Goal: Answer question/provide support: Share knowledge or assist other users

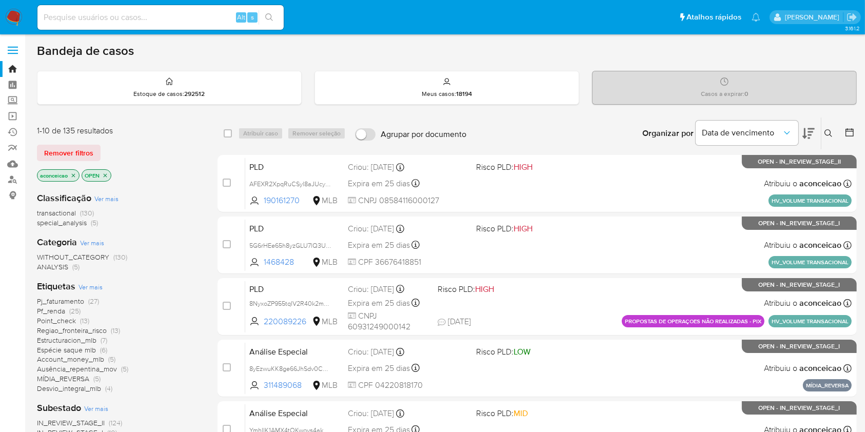
click at [833, 129] on button at bounding box center [829, 133] width 17 height 12
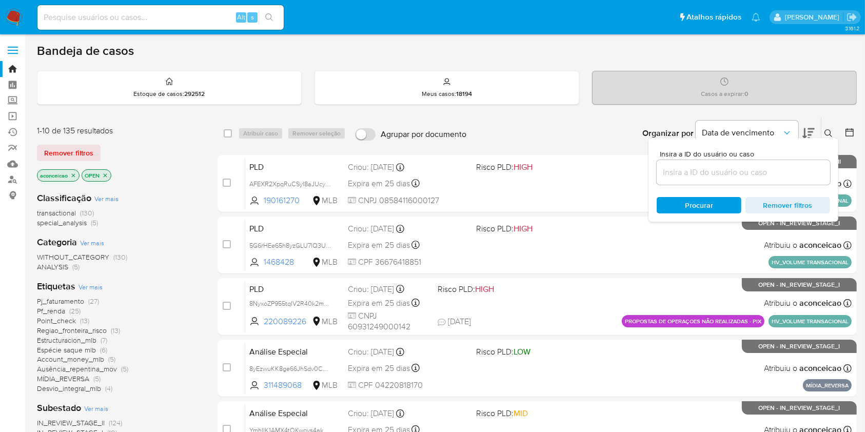
click at [770, 161] on div at bounding box center [743, 172] width 173 height 25
click at [769, 170] on input at bounding box center [743, 172] width 173 height 13
paste input "Cwx0OU1yJIeF21a4H5SY4aiN"
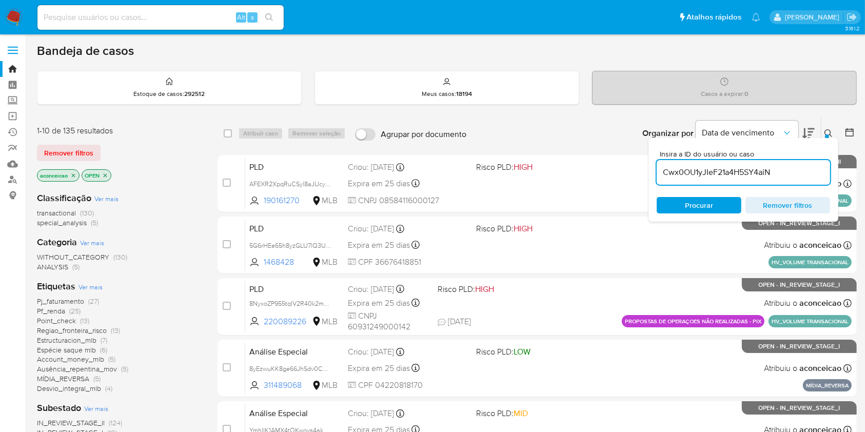
type input "Cwx0OU1yJIeF21a4H5SY4aiN"
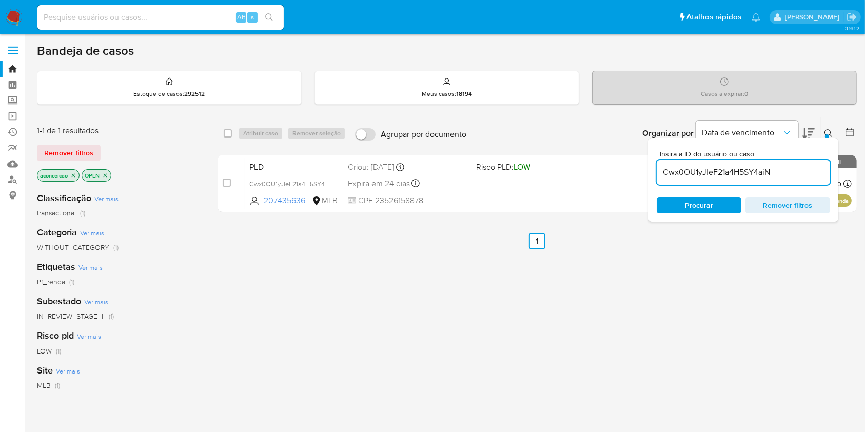
click at [539, 216] on div "select-all-cases-checkbox Atribuir caso Remover seleção Agrupar por documento O…" at bounding box center [537, 349] width 639 height 465
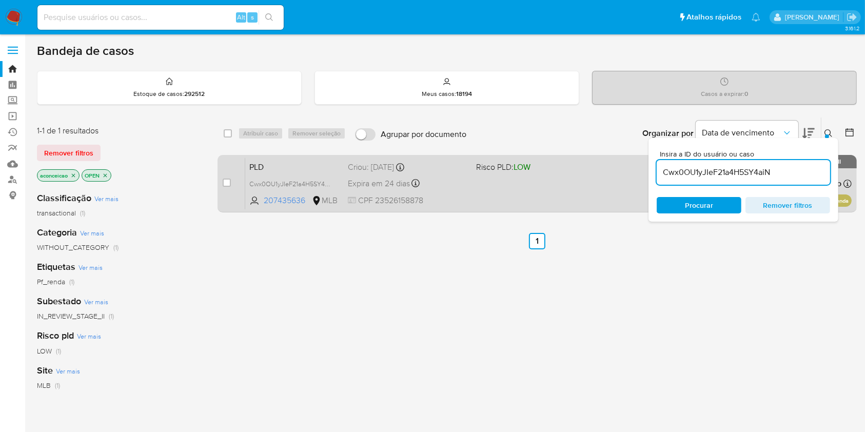
click at [534, 185] on div "PLD Cwx0OU1yJIeF21a4H5SY4aiN 207435636 MLB Risco PLD: LOW Criou: 12/09/2025 Cri…" at bounding box center [548, 184] width 606 height 52
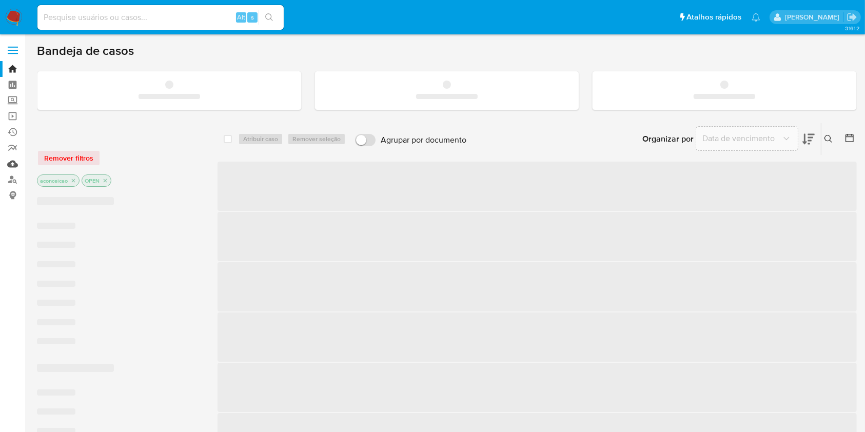
click at [14, 165] on link "Mulan" at bounding box center [61, 164] width 122 height 16
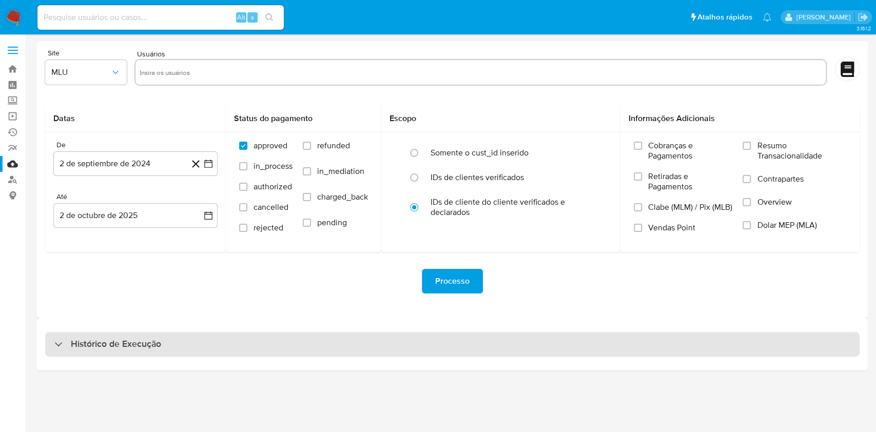
click at [412, 355] on div "Histórico de Execução" at bounding box center [452, 344] width 814 height 25
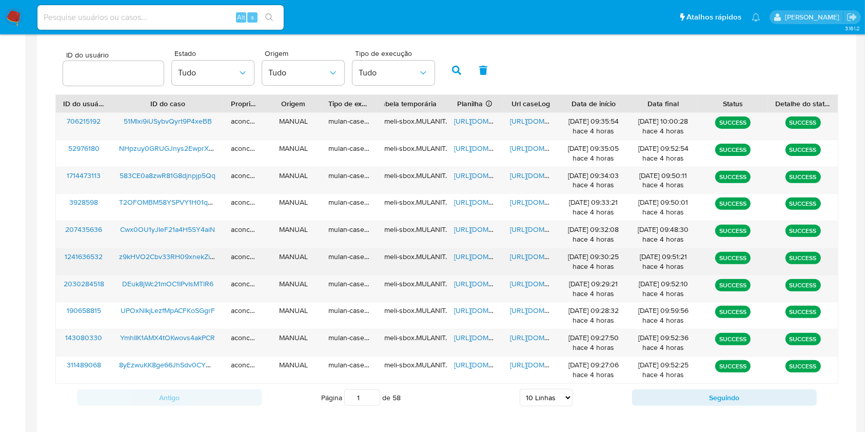
scroll to position [369, 0]
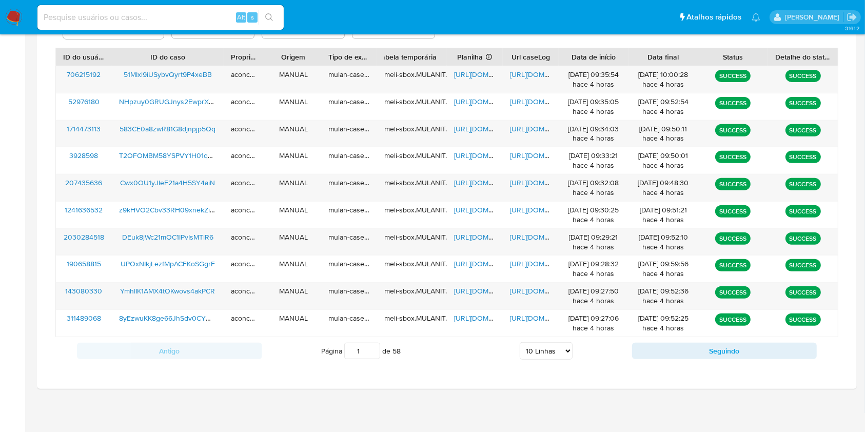
click at [563, 347] on select "5 Linhas 10 Linhas 20 Linhas 25 Linhas 50 Linhas 100 Linhas" at bounding box center [546, 350] width 53 height 17
select select "20"
click at [520, 342] on select "5 Linhas 10 Linhas 20 Linhas 25 Linhas 50 Linhas 100 Linhas" at bounding box center [546, 350] width 53 height 17
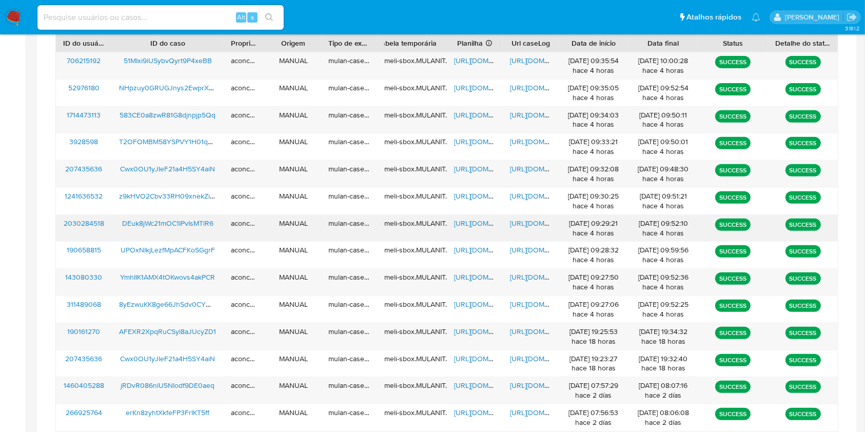
scroll to position [405, 0]
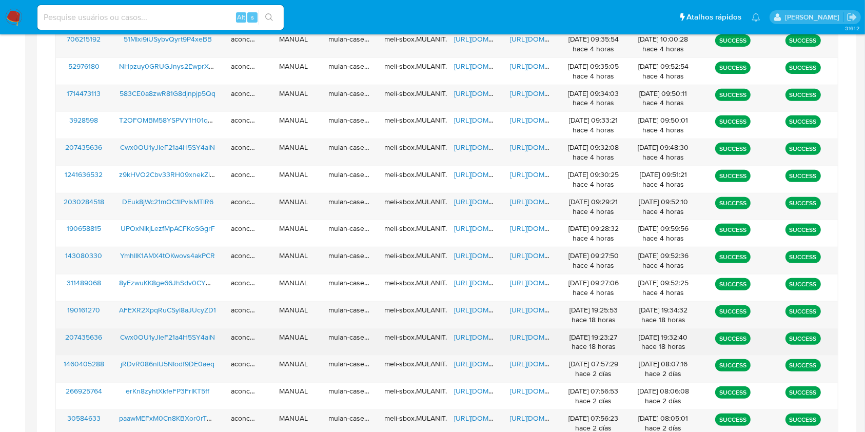
click at [483, 338] on span "https://docs.google.com/spreadsheets/d/1I06d_hyO98NLve9mYKgJWbXjAoKzKX2W_92IjwR…" at bounding box center [489, 337] width 71 height 10
click at [527, 334] on span "https://docs.google.com/document/d/1Is_MSc1XpONjcnAMEpg8gkLK0XE27f61UWutzjH2l1o…" at bounding box center [545, 337] width 71 height 10
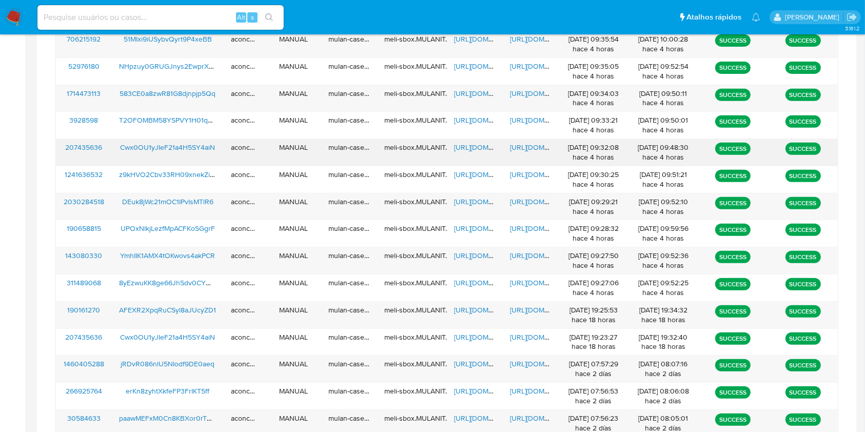
click at [475, 146] on span "https://docs.google.com/spreadsheets/d/106REs_kl_8ztWoB-Gu5HBa3IVjb72fZPOwGobsz…" at bounding box center [489, 147] width 71 height 10
click at [533, 149] on span "https://docs.google.com/document/d/1pA7VCGbdjyXK0ySyZk1CH0EvuGCoePQNKcLP3jWGM0o…" at bounding box center [545, 147] width 71 height 10
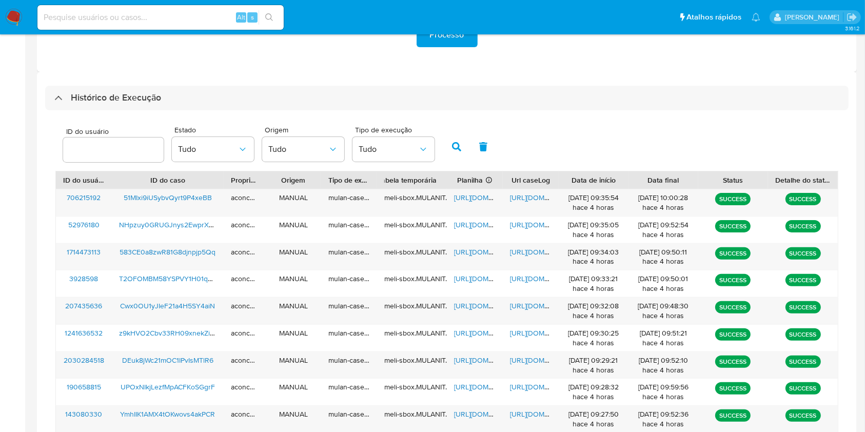
scroll to position [268, 0]
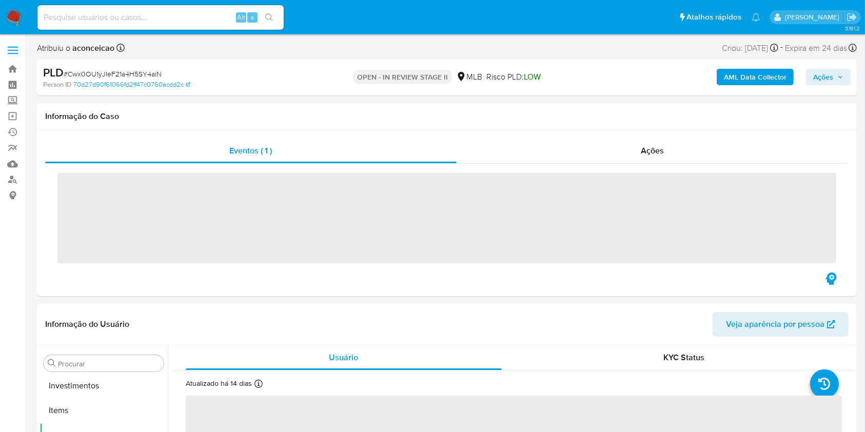
scroll to position [532, 0]
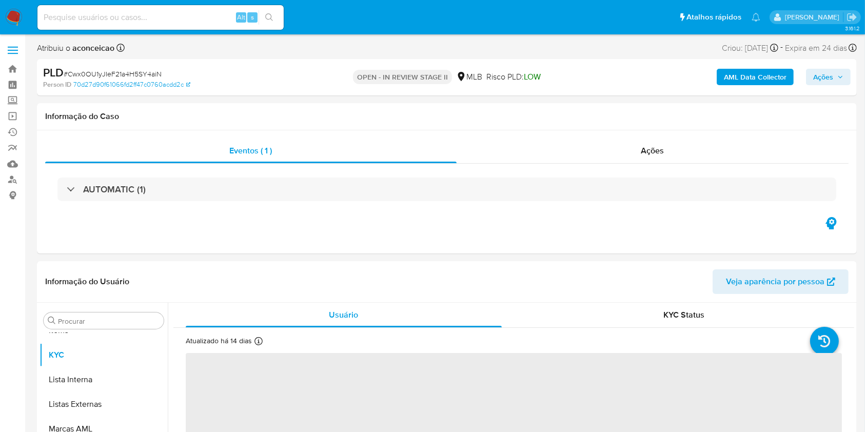
select select "10"
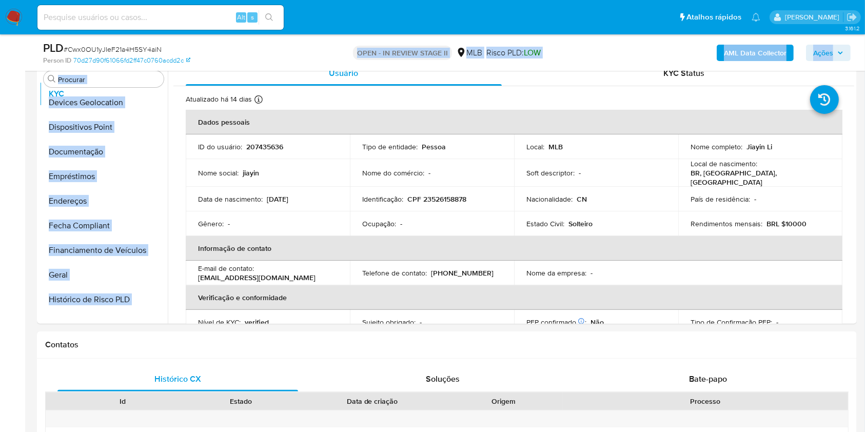
scroll to position [0, 0]
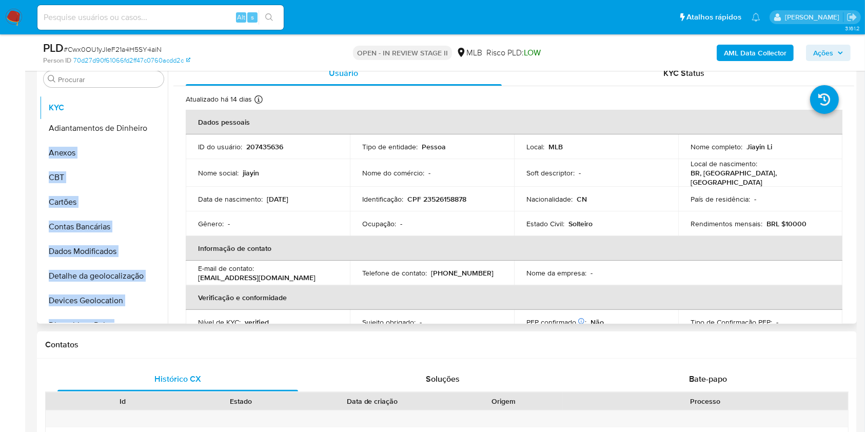
drag, startPoint x: 150, startPoint y: 247, endPoint x: 146, endPoint y: 105, distance: 142.2
click at [146, 105] on ul "Adiantamentos de Dinheiro Anexos CBT Cartões Contas Bancárias Dados Modificados…" at bounding box center [104, 206] width 128 height 231
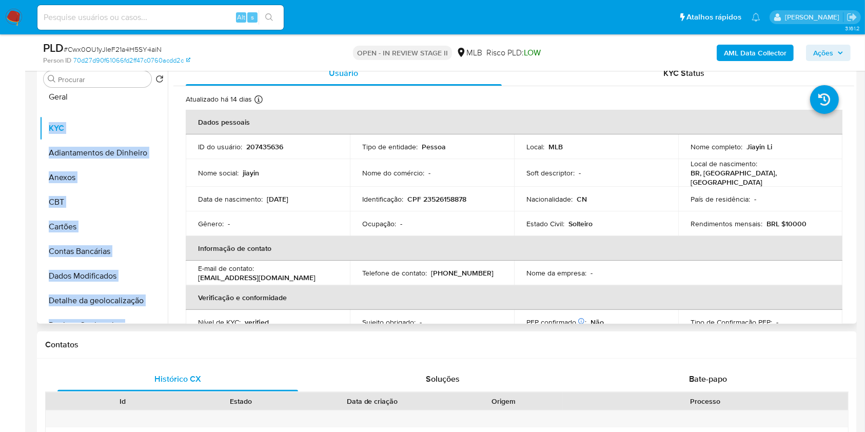
click at [107, 95] on ul "KYC Adiantamentos de Dinheiro Anexos CBT Cartões Contas Bancárias Dados Modific…" at bounding box center [104, 206] width 128 height 231
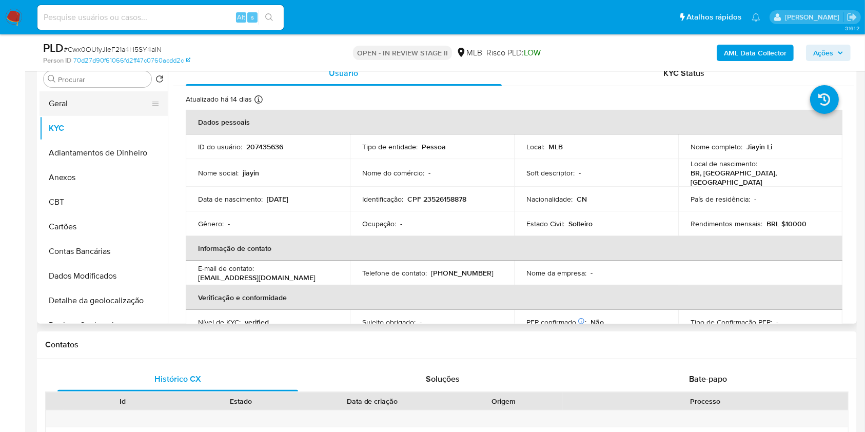
click at [90, 100] on button "Geral" at bounding box center [100, 103] width 120 height 25
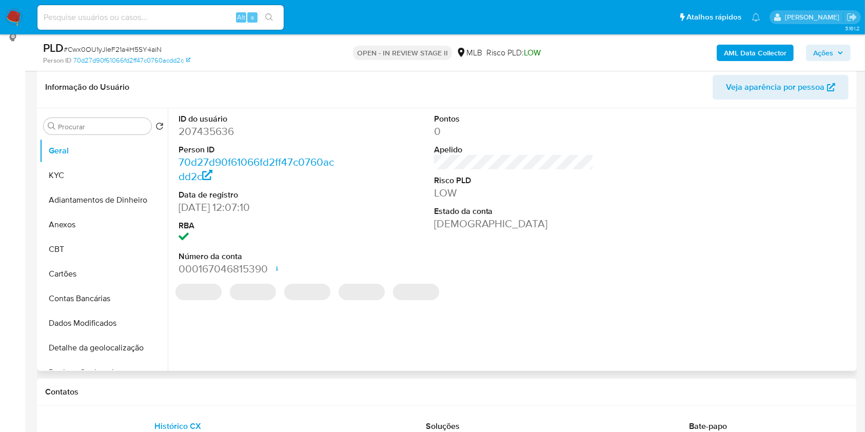
scroll to position [136, 0]
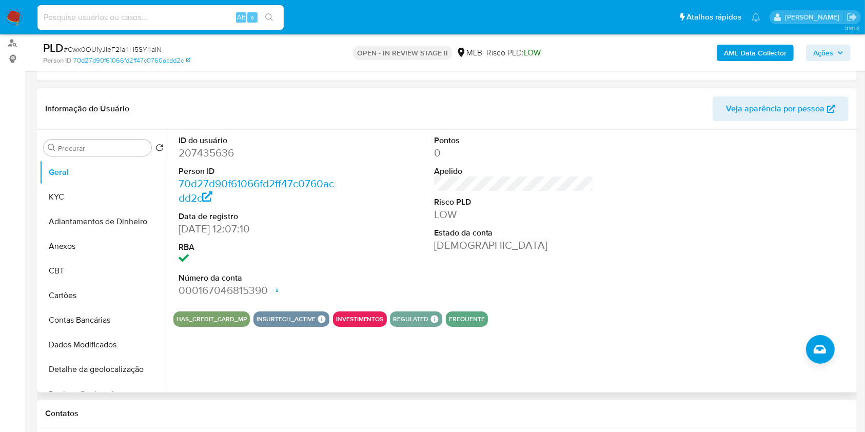
click at [414, 190] on div "ID do usuário 207435636 Person ID 70d27d90f61066fd2ff47c0760acdd2c Data de regi…" at bounding box center [513, 216] width 681 height 173
click at [71, 189] on button "KYC" at bounding box center [100, 197] width 120 height 25
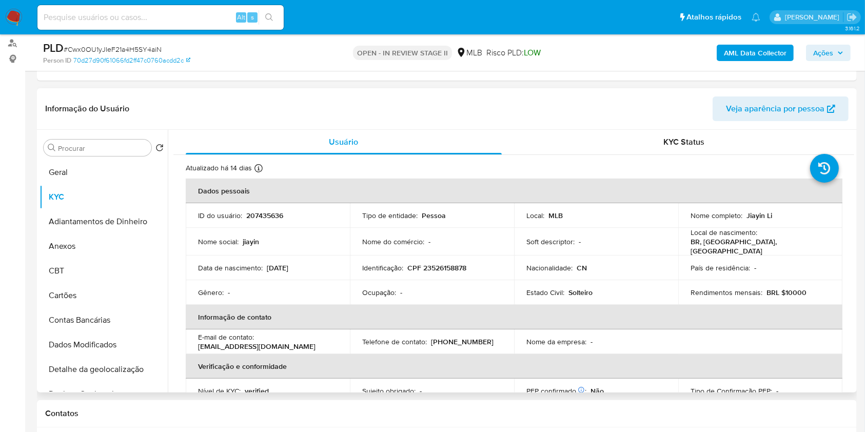
click at [404, 209] on td "Tipo de entidade : Pessoa" at bounding box center [432, 215] width 164 height 25
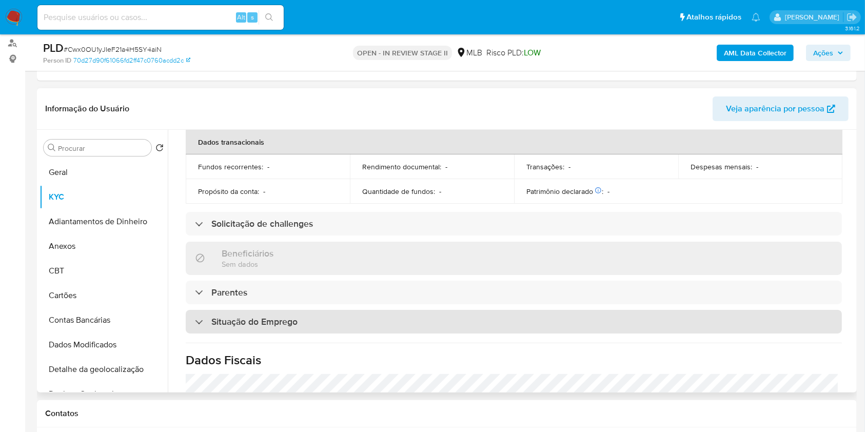
scroll to position [436, 0]
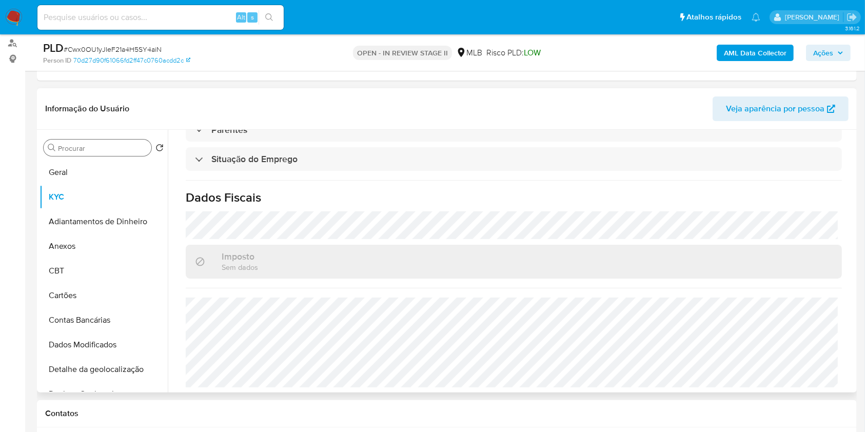
click at [74, 141] on div "Procurar" at bounding box center [98, 148] width 108 height 16
click at [81, 149] on input "Procurar" at bounding box center [102, 148] width 89 height 9
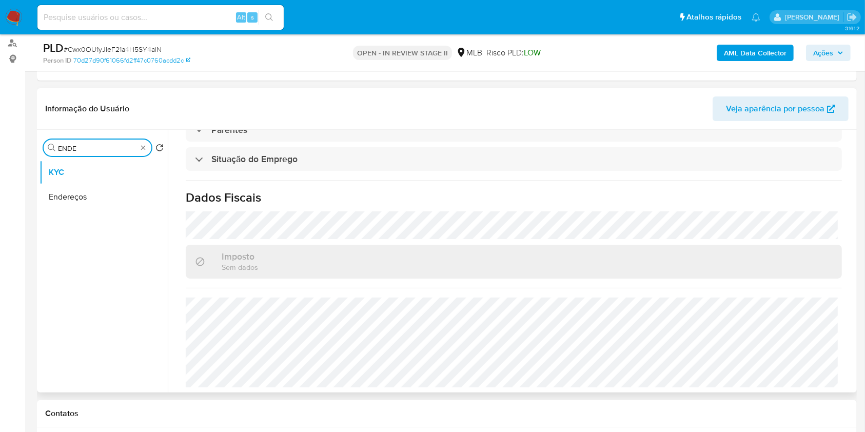
type input "ENDE"
click at [61, 215] on ul "KYC Endereços" at bounding box center [104, 275] width 128 height 231
click at [64, 195] on button "Endereços" at bounding box center [100, 197] width 120 height 25
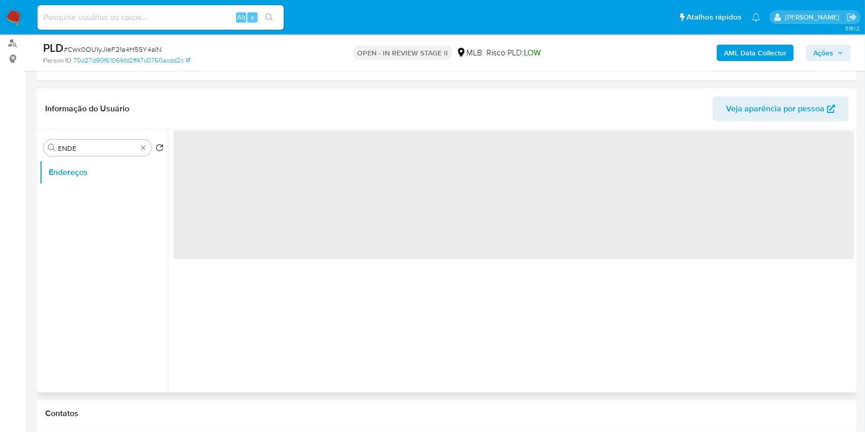
scroll to position [0, 0]
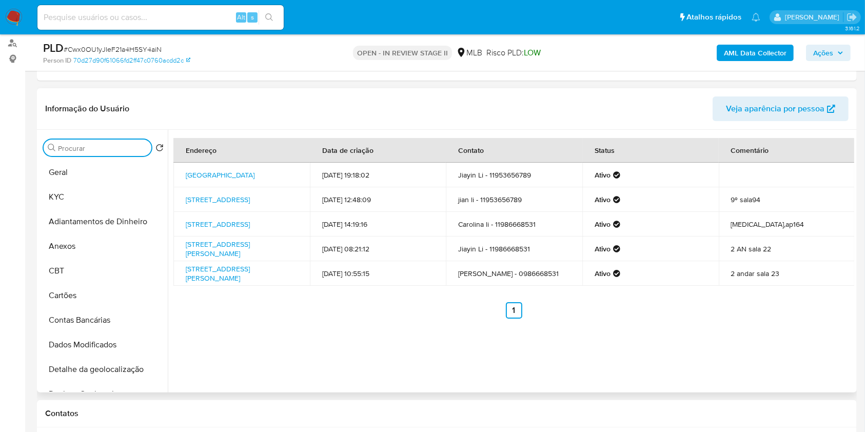
type input "H"
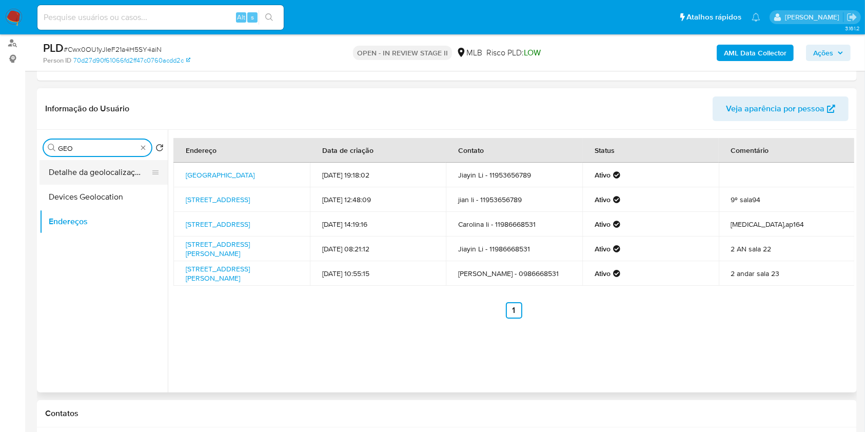
type input "GEO"
click at [139, 169] on button "Detalhe da geolocalização" at bounding box center [100, 172] width 120 height 25
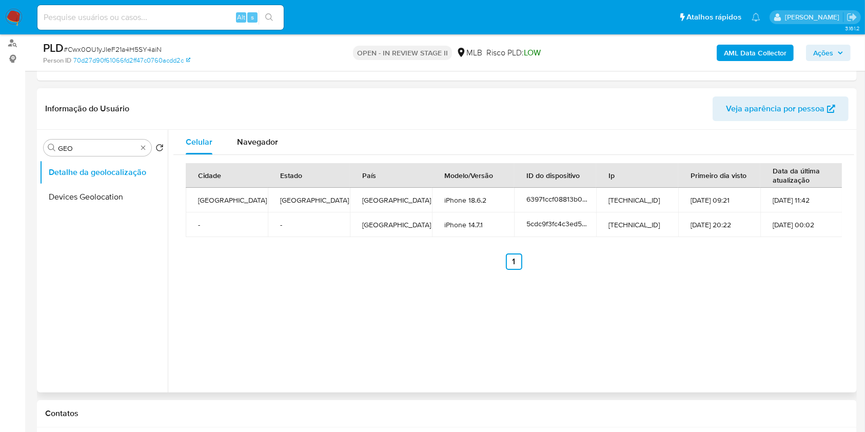
click at [287, 266] on ul "Anterior 1 Siguiente" at bounding box center [514, 261] width 656 height 16
click at [256, 144] on span "Navegador" at bounding box center [257, 142] width 41 height 12
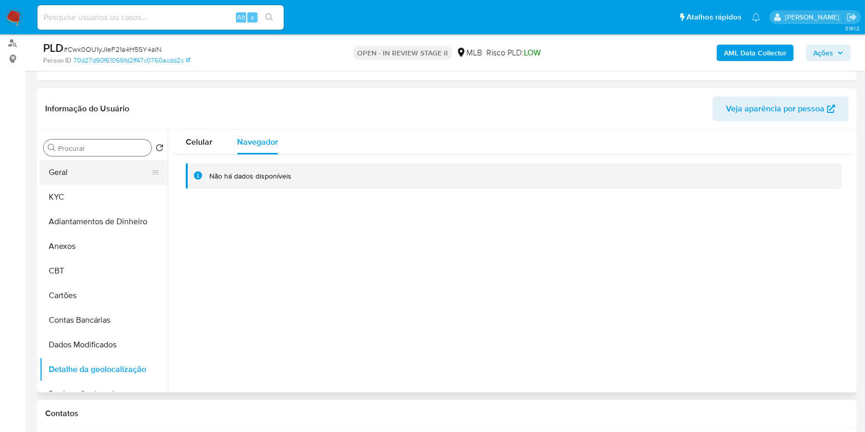
click at [103, 169] on button "Geral" at bounding box center [100, 172] width 120 height 25
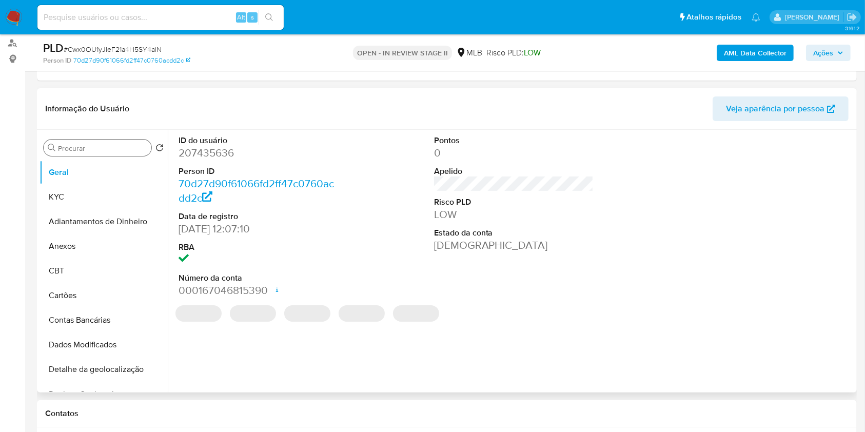
click at [224, 154] on dd "207435636" at bounding box center [259, 153] width 160 height 14
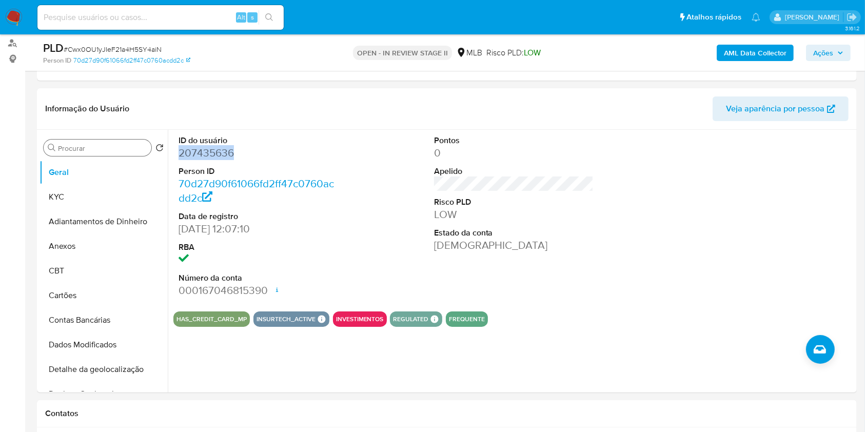
copy dd "207435636"
click at [134, 146] on input "Procurar" at bounding box center [102, 148] width 89 height 9
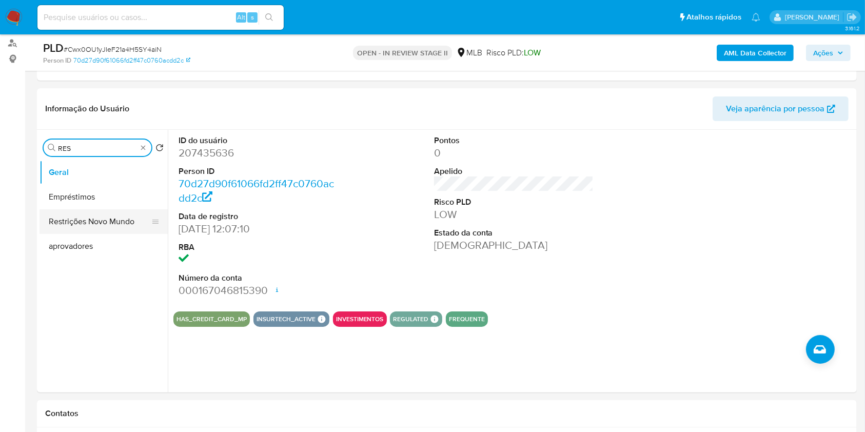
type input "RES"
click at [91, 221] on button "Restrições Novo Mundo" at bounding box center [100, 221] width 120 height 25
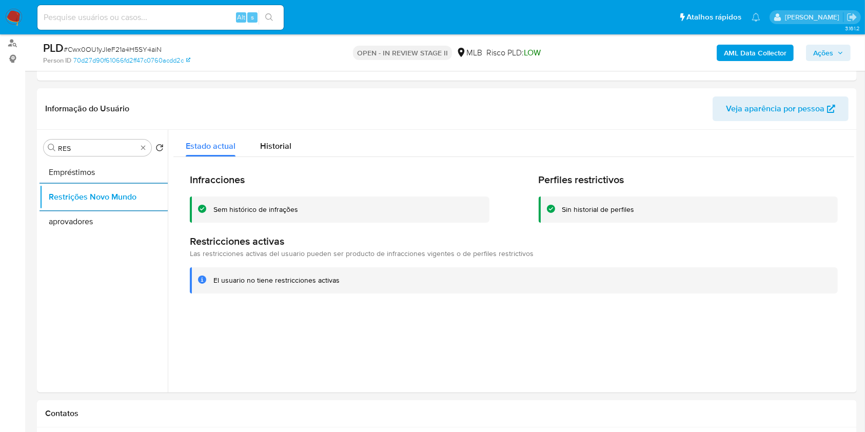
click at [139, 151] on div "Procurar RES" at bounding box center [98, 148] width 108 height 16
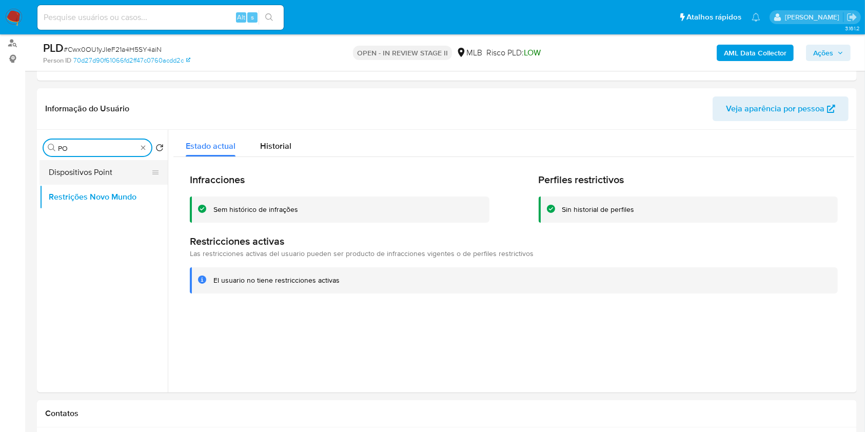
type input "PO"
click at [123, 173] on button "Dispositivos Point" at bounding box center [100, 172] width 120 height 25
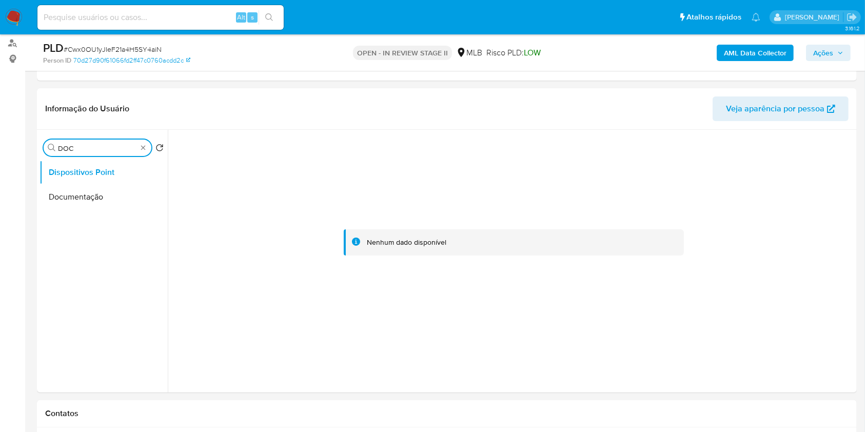
type input "DOC"
click at [106, 210] on ul "Dispositivos Point Documentação" at bounding box center [104, 275] width 128 height 231
click at [105, 202] on button "Documentação" at bounding box center [104, 197] width 128 height 25
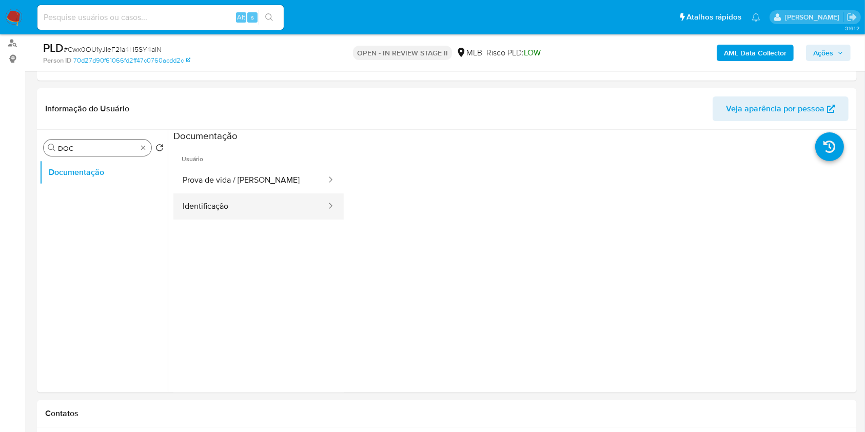
click at [255, 211] on button "Identificação" at bounding box center [250, 206] width 154 height 26
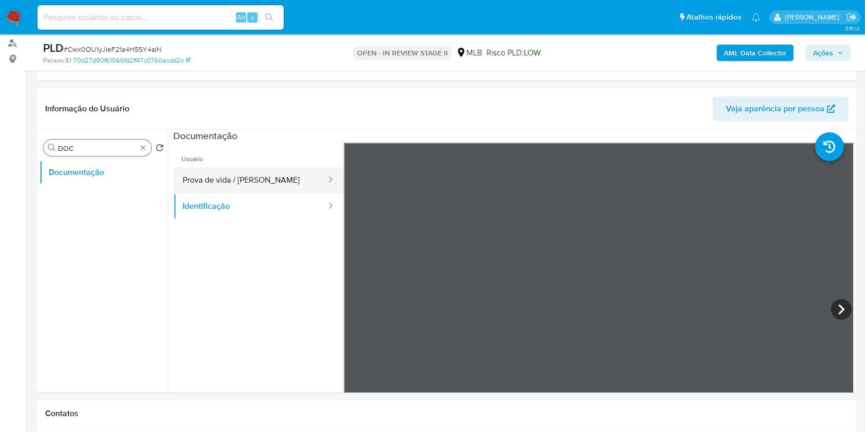
click at [237, 168] on button "Prova de vida / Selfie" at bounding box center [250, 180] width 154 height 26
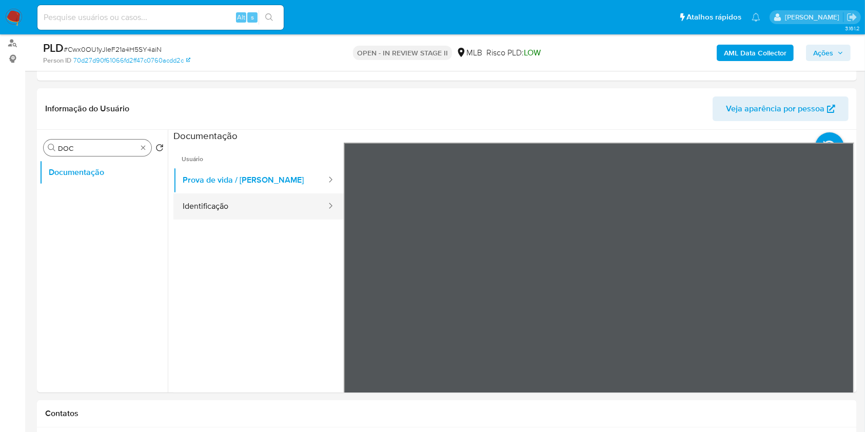
click at [283, 205] on button "Identificação" at bounding box center [250, 206] width 154 height 26
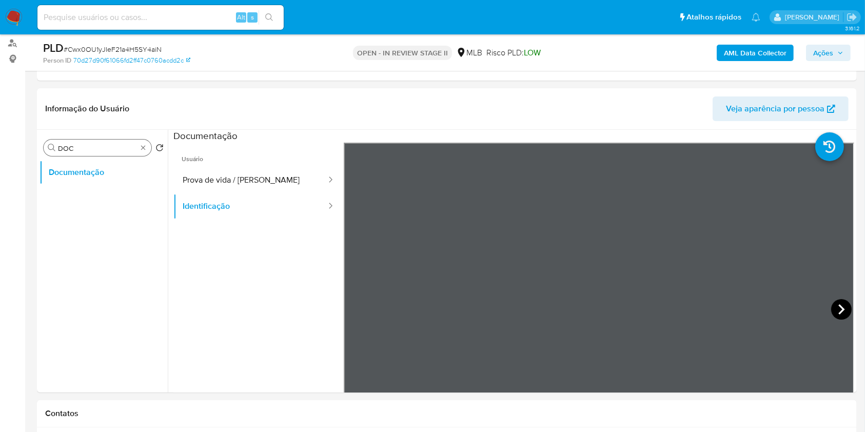
click at [836, 306] on icon at bounding box center [841, 309] width 21 height 21
click at [352, 308] on icon at bounding box center [356, 309] width 21 height 21
click at [746, 49] on b "AML Data Collector" at bounding box center [755, 53] width 63 height 16
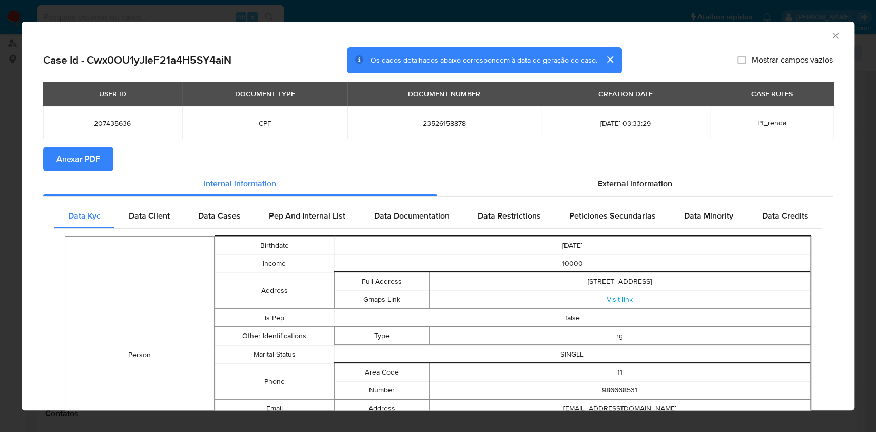
click at [101, 152] on button "Anexar PDF" at bounding box center [78, 159] width 70 height 25
click at [417, 124] on span "23526158878" at bounding box center [444, 123] width 169 height 9
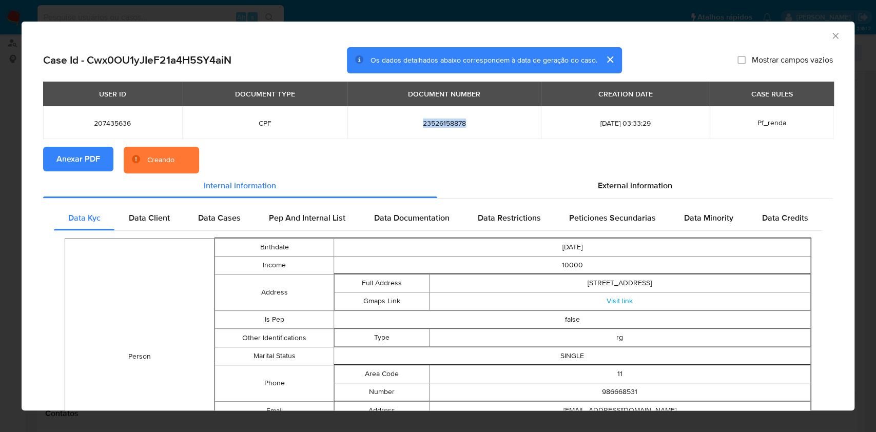
click at [417, 124] on span "23526158878" at bounding box center [444, 123] width 169 height 9
copy span "23526158878"
drag, startPoint x: 829, startPoint y: 33, endPoint x: 820, endPoint y: 35, distance: 8.9
click at [830, 33] on icon "Fechar a janela" at bounding box center [835, 36] width 10 height 10
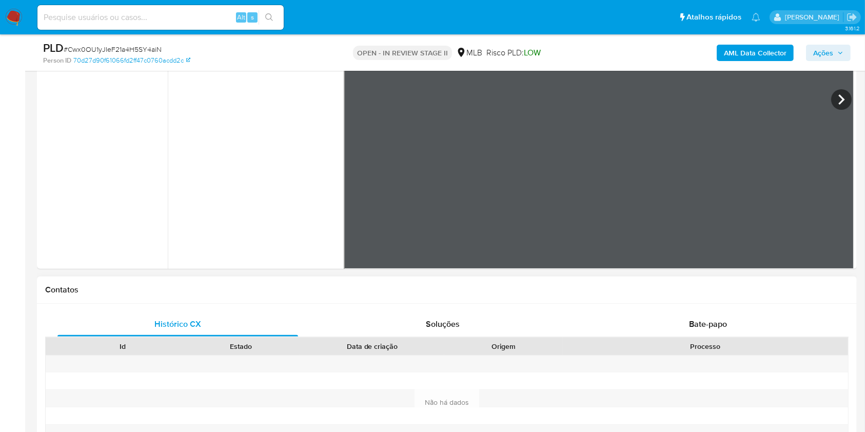
scroll to position [479, 0]
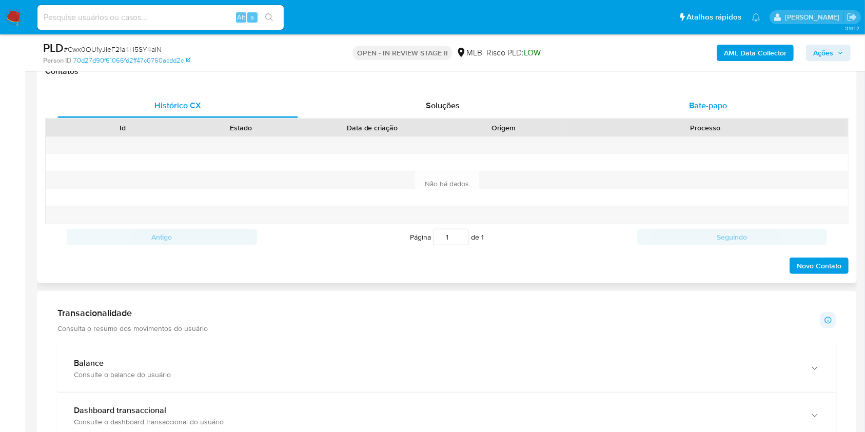
click at [700, 110] on span "Bate-papo" at bounding box center [708, 106] width 38 height 12
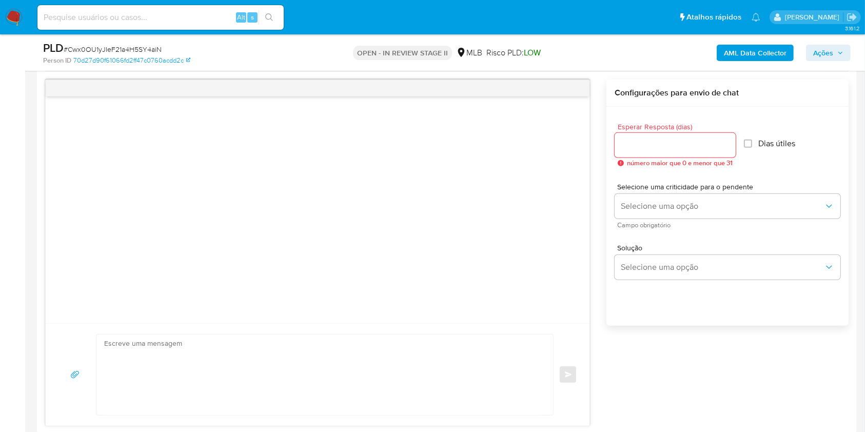
scroll to position [547, 0]
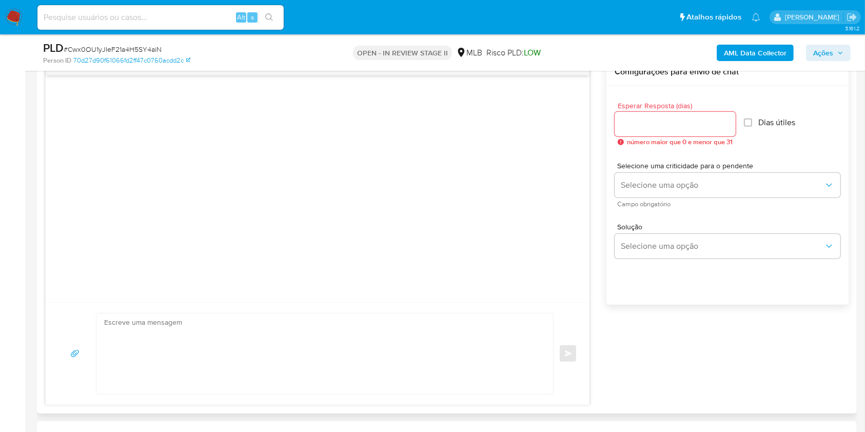
click at [709, 120] on input "Esperar Resposta (dias)" at bounding box center [675, 123] width 121 height 13
click at [770, 136] on div "Esperar Resposta (dias) 3 número maior que 0 e menor que 31 Dias útiles" at bounding box center [728, 124] width 226 height 60
click at [640, 125] on input "3" at bounding box center [674, 123] width 118 height 13
click at [722, 129] on input "2" at bounding box center [674, 123] width 118 height 13
click at [725, 129] on input "1" at bounding box center [674, 123] width 118 height 13
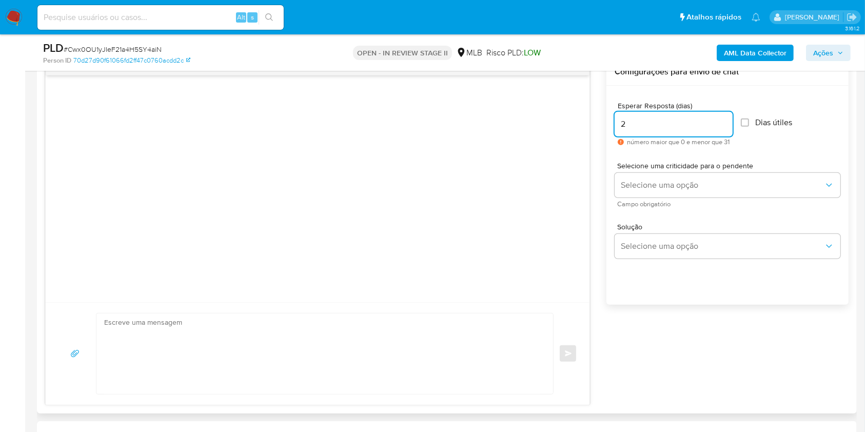
click at [725, 121] on input "2" at bounding box center [674, 123] width 118 height 13
type input "3"
click at [725, 121] on input "3" at bounding box center [674, 123] width 118 height 13
click at [350, 331] on textarea at bounding box center [322, 354] width 436 height 81
paste textarea "Olá! Estamos realizando uma verificação adicional de segurança em contas de usu…"
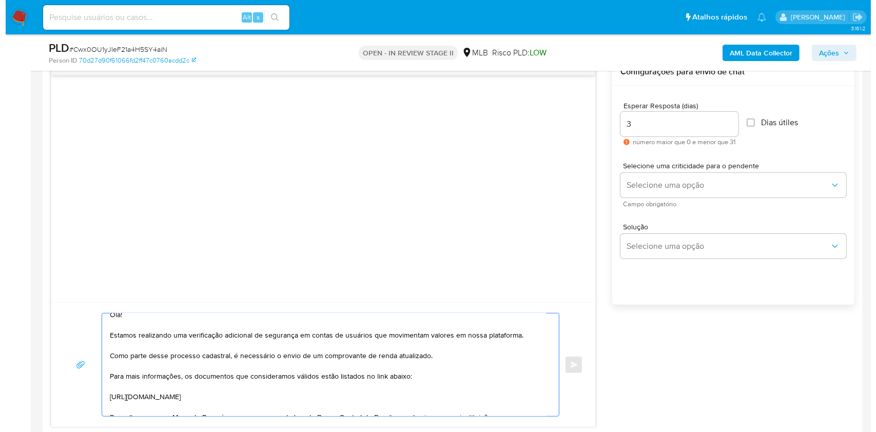
scroll to position [0, 0]
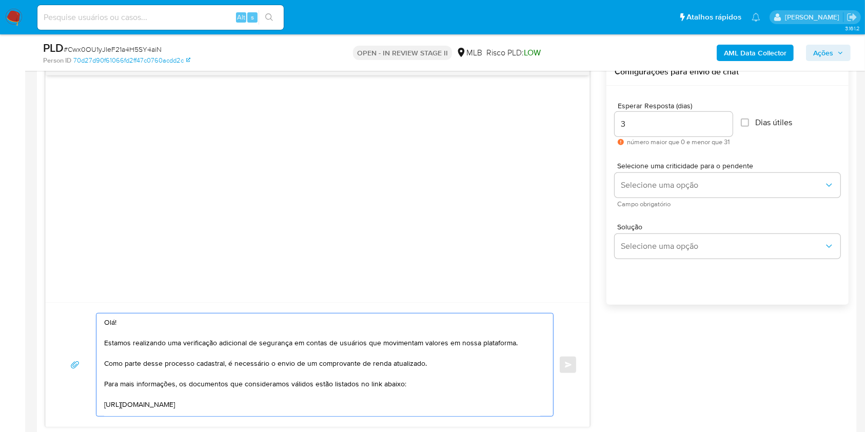
click at [707, 197] on div "Selecione uma criticidade para o pendente Selecione uma opção Campo obrigatório" at bounding box center [728, 184] width 226 height 45
click at [710, 192] on button "Selecione uma opção" at bounding box center [728, 185] width 226 height 25
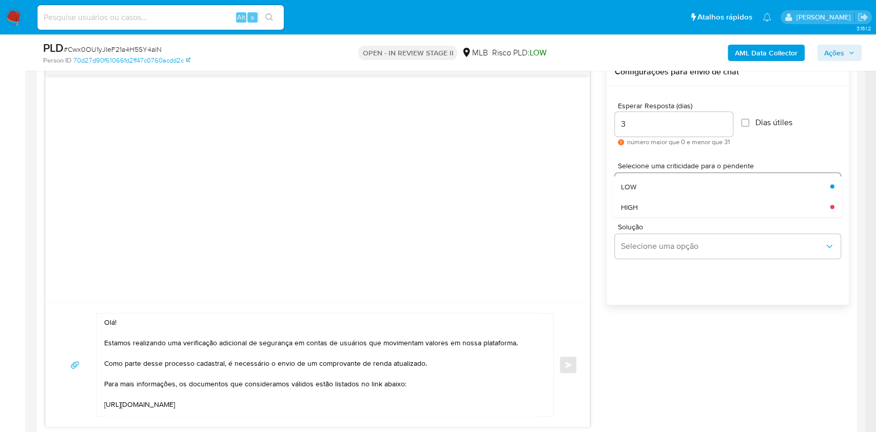
click at [710, 192] on div "LOW" at bounding box center [722, 186] width 203 height 21
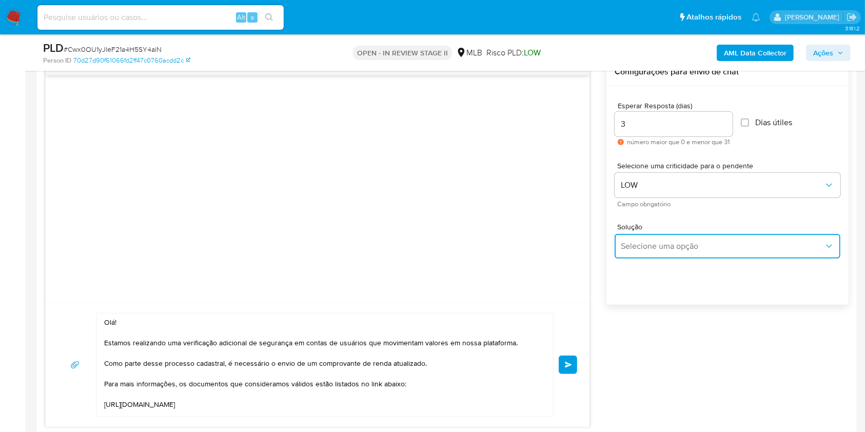
click at [712, 246] on span "Selecione uma opção" at bounding box center [722, 246] width 203 height 10
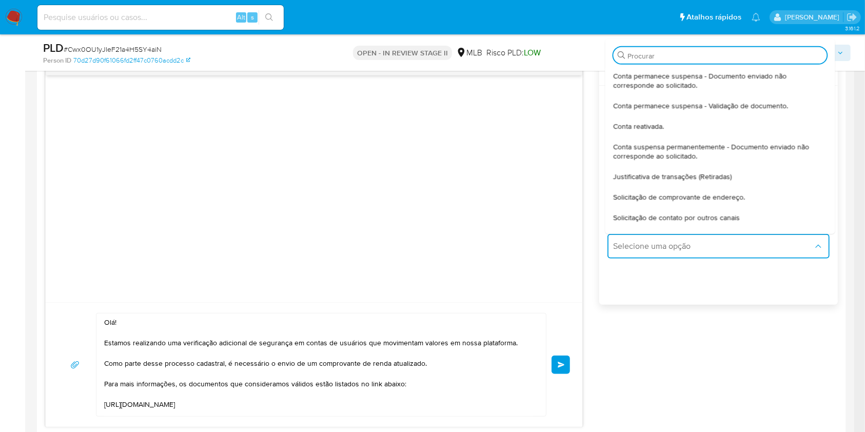
click at [758, 289] on div "Esperar Resposta (dias) 3 número maior que 0 e menor que 31 Dias útiles Selecio…" at bounding box center [718, 209] width 239 height 246
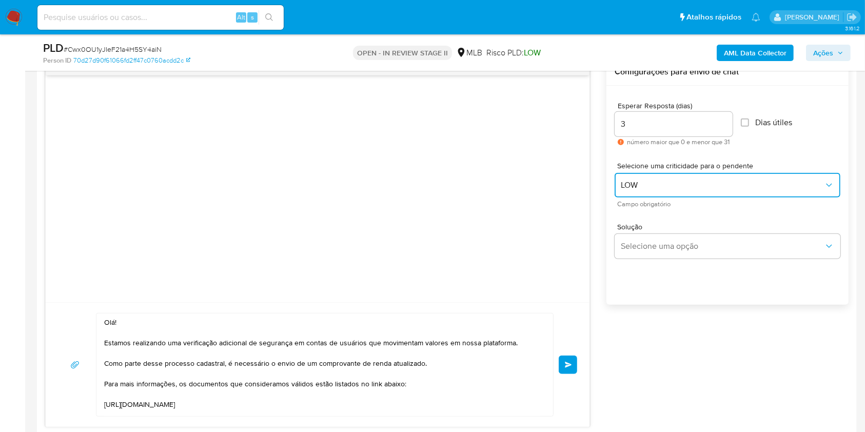
click at [679, 174] on button "LOW" at bounding box center [728, 185] width 226 height 25
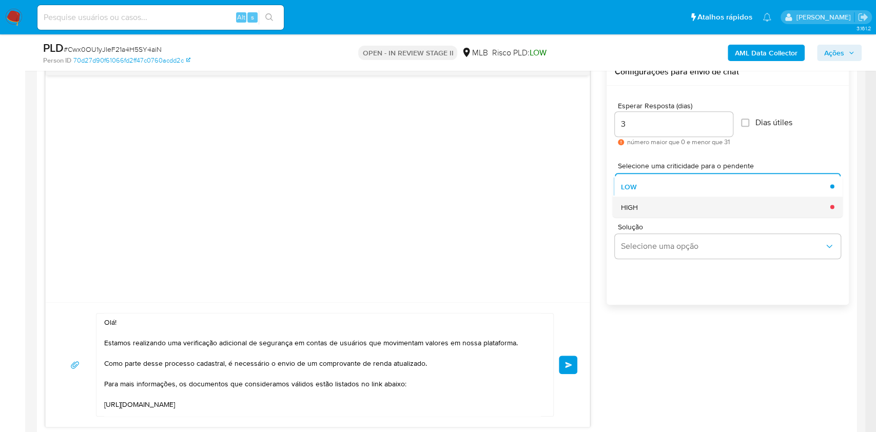
click at [667, 213] on div "HIGH" at bounding box center [722, 207] width 203 height 21
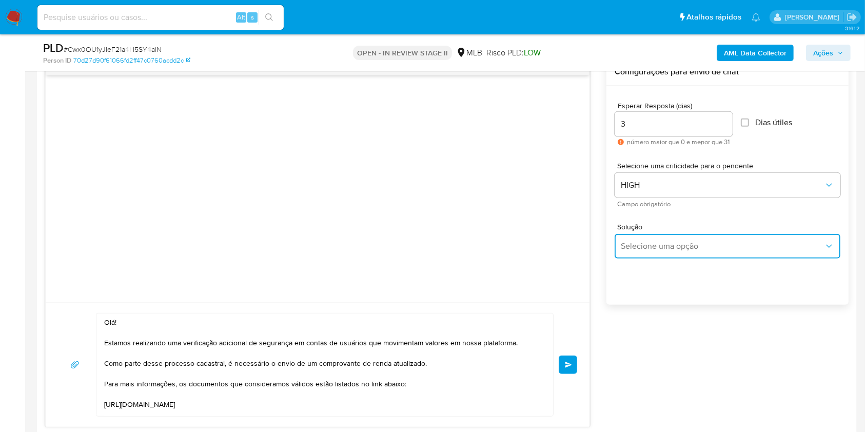
click at [685, 242] on span "Selecione uma opção" at bounding box center [722, 246] width 203 height 10
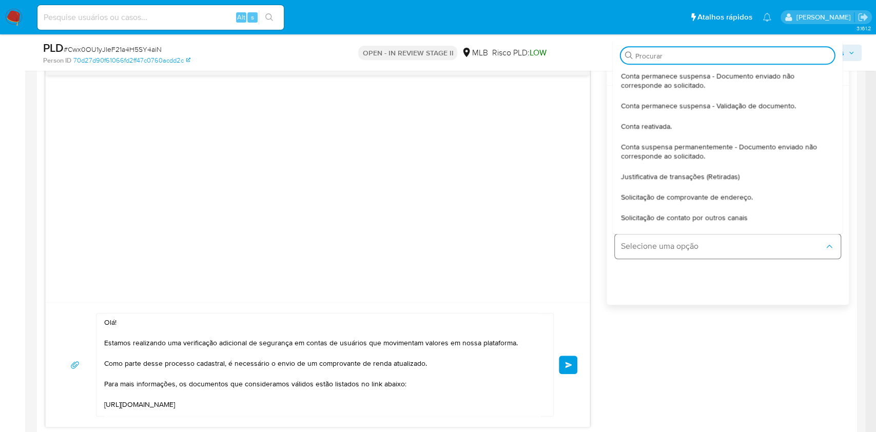
click at [707, 236] on button "Selecione uma opção" at bounding box center [728, 246] width 226 height 25
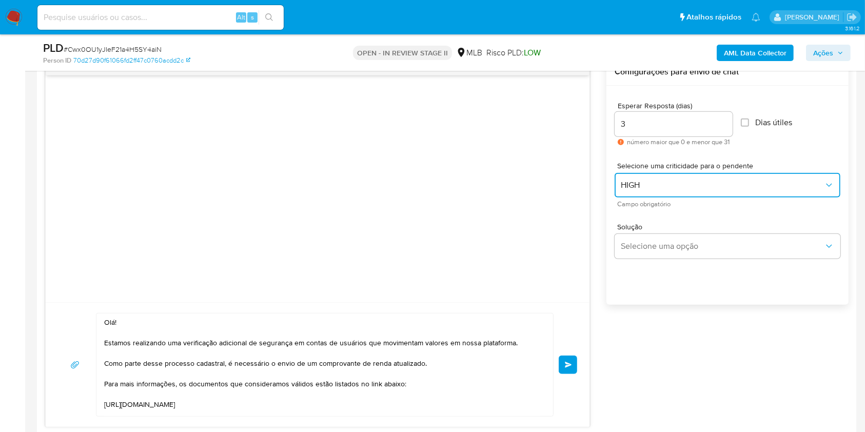
click at [669, 180] on span "HIGH" at bounding box center [722, 185] width 203 height 10
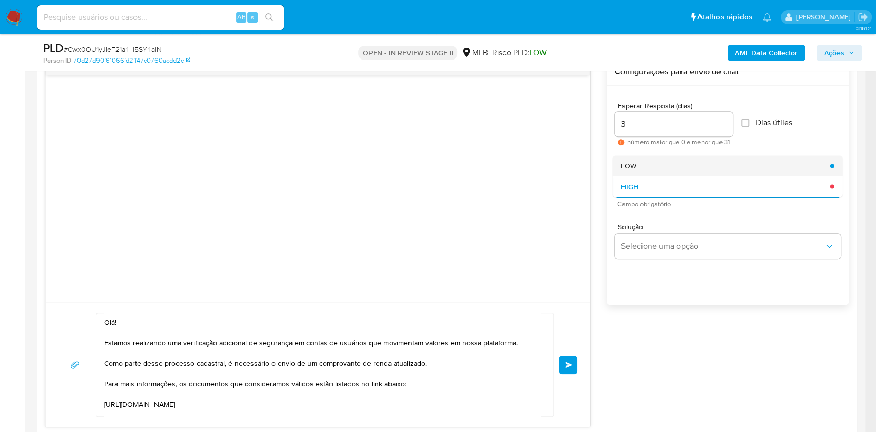
click at [682, 163] on div "LOW" at bounding box center [722, 165] width 203 height 21
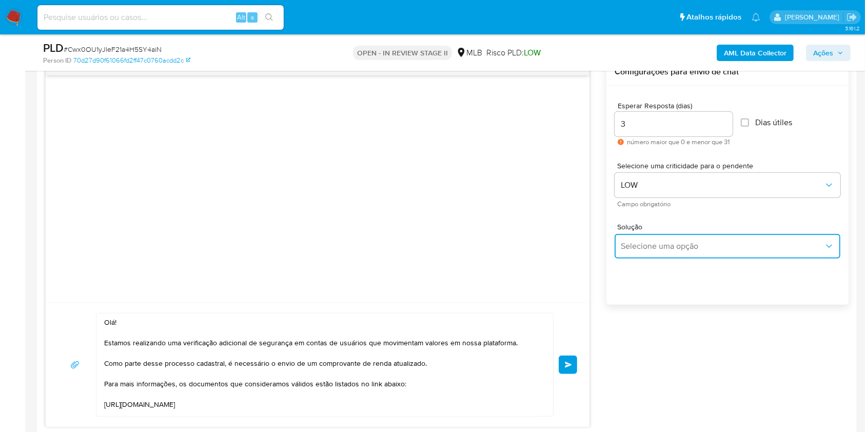
click at [683, 245] on span "Selecione uma opção" at bounding box center [722, 246] width 203 height 10
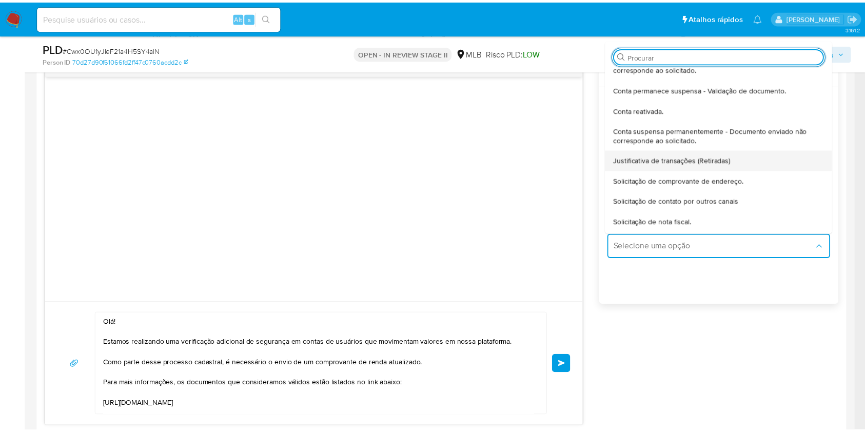
scroll to position [85, 0]
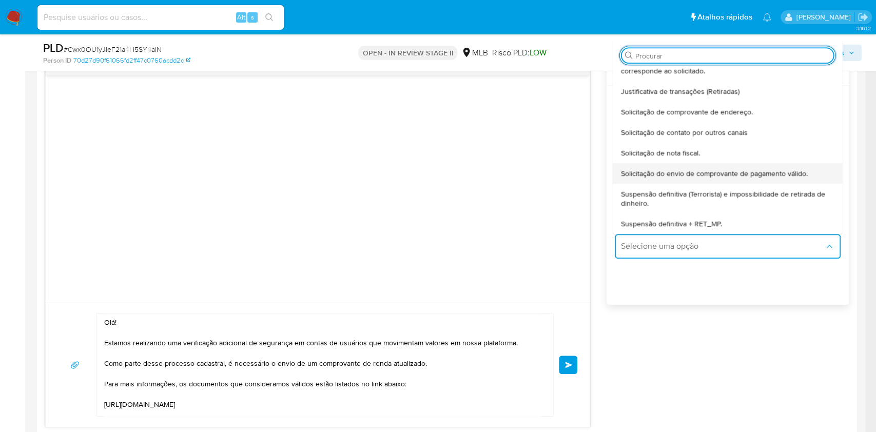
click at [740, 169] on span "Solicitação do envio de comprovante de pagamento válido." at bounding box center [714, 173] width 187 height 9
type textarea "Olá,Suspendemos a sua conta para uma verificação adicional de segurança.Por fav…"
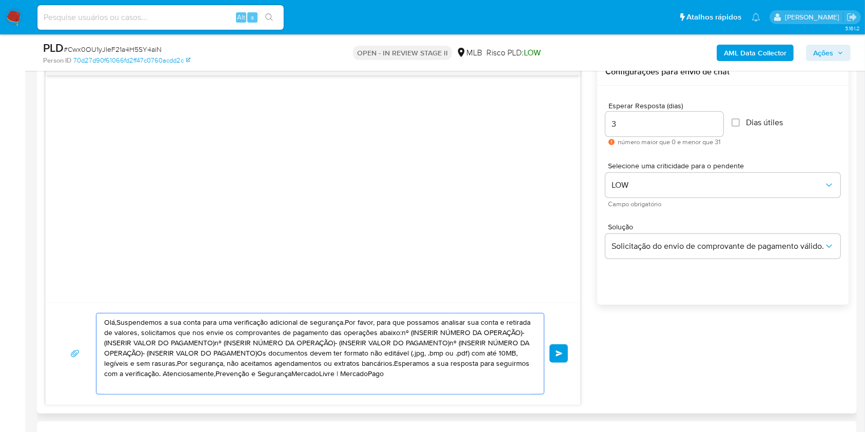
drag, startPoint x: 388, startPoint y: 374, endPoint x: 70, endPoint y: 286, distance: 330.6
click at [70, 286] on div "Olá,Suspendemos a sua conta para uma verificação adicional de segurança.Por fav…" at bounding box center [313, 231] width 536 height 347
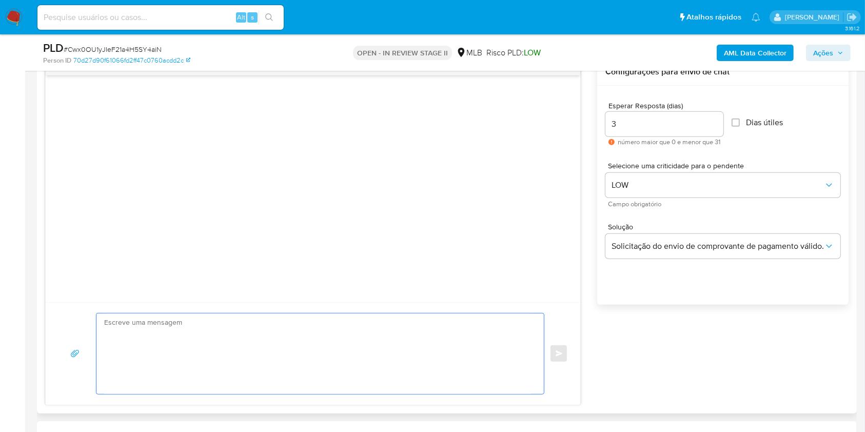
paste textarea "Olá! Estamos realizando uma verificação adicional de segurança em contas de usu…"
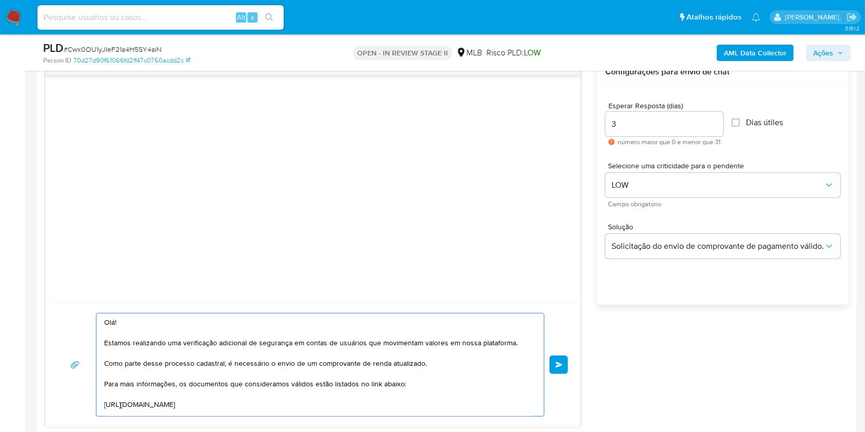
scroll to position [173, 0]
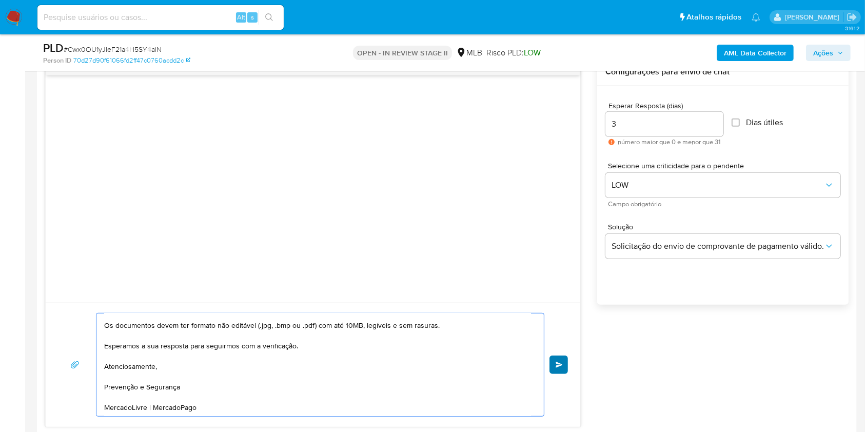
type textarea "Olá! Estamos realizando uma verificação adicional de segurança em contas de usu…"
click at [562, 363] on span "common.send" at bounding box center [559, 365] width 7 height 6
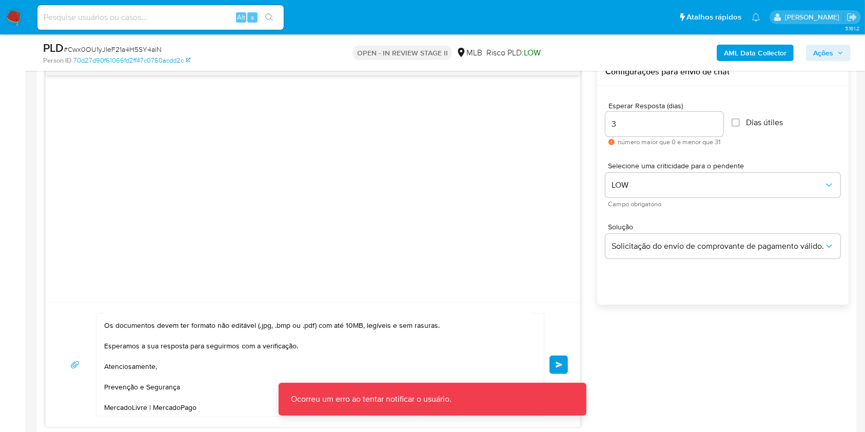
click at [560, 367] on button "common.send" at bounding box center [559, 365] width 18 height 18
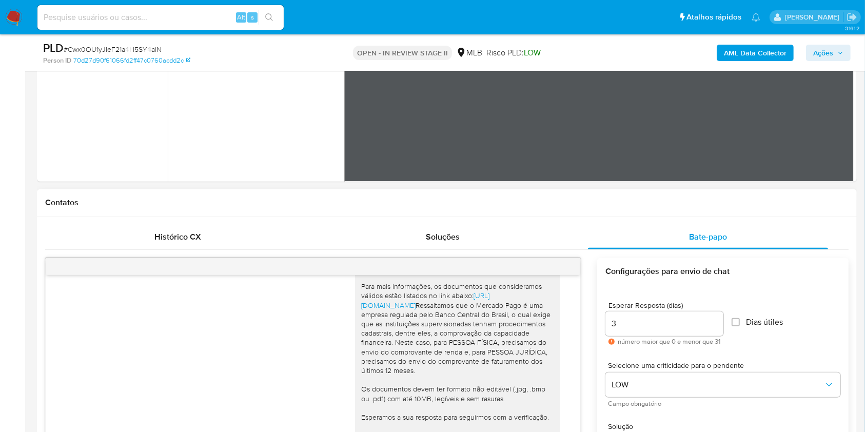
scroll to position [342, 0]
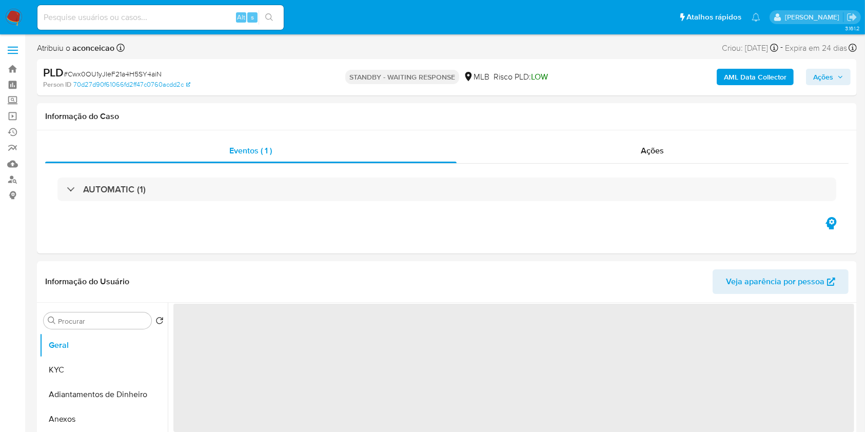
select select "10"
